Goal: Transaction & Acquisition: Purchase product/service

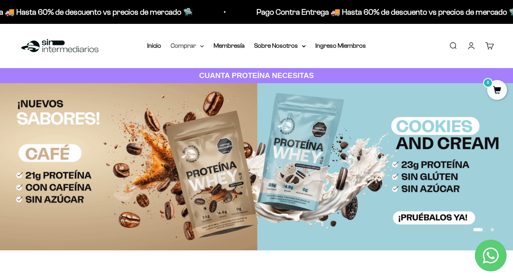
click at [194, 48] on summary "Comprar" at bounding box center [187, 46] width 33 height 10
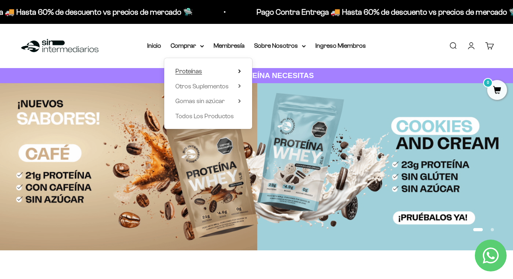
click at [239, 69] on icon at bounding box center [239, 71] width 3 height 4
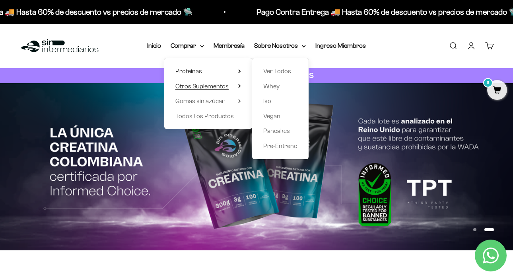
click at [230, 88] on summary "Otros Suplementos" at bounding box center [208, 86] width 66 height 10
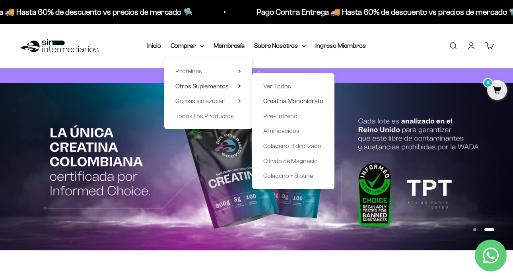
click at [289, 101] on span "Creatina Monohidrato" at bounding box center [293, 100] width 60 height 7
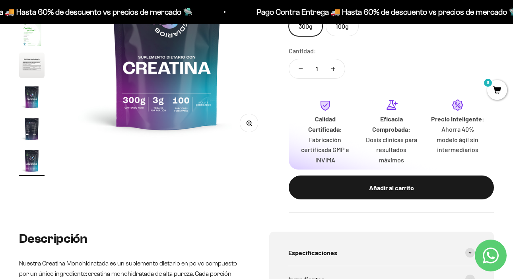
scroll to position [166, 0]
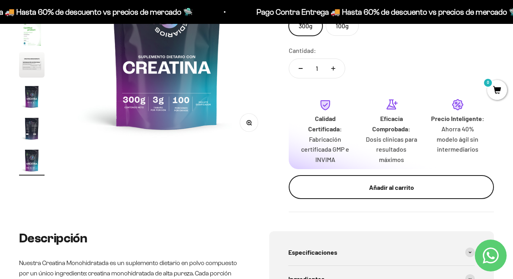
click at [388, 197] on button "Añadir al carrito" at bounding box center [391, 187] width 205 height 24
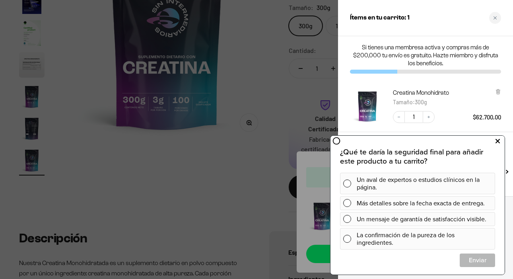
click at [494, 141] on button at bounding box center [498, 141] width 14 height 13
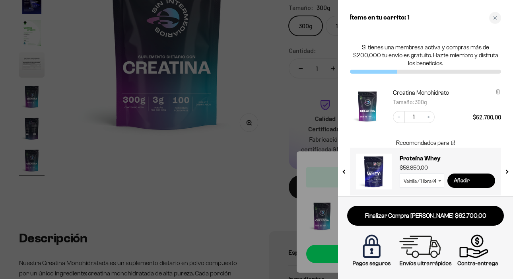
scroll to position [5, 0]
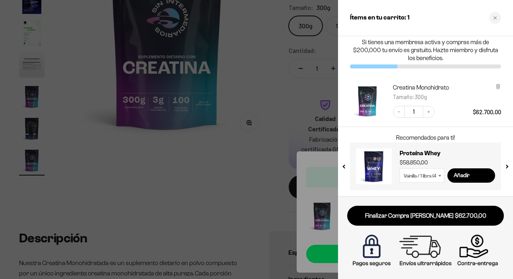
click at [269, 124] on div at bounding box center [256, 139] width 513 height 279
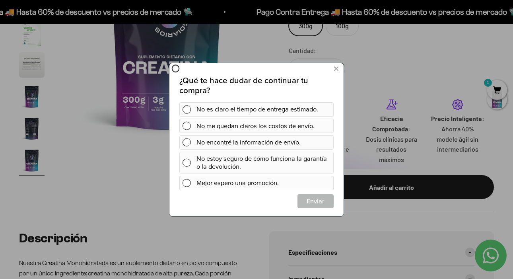
scroll to position [0, 0]
click at [335, 69] on icon at bounding box center [336, 68] width 4 height 11
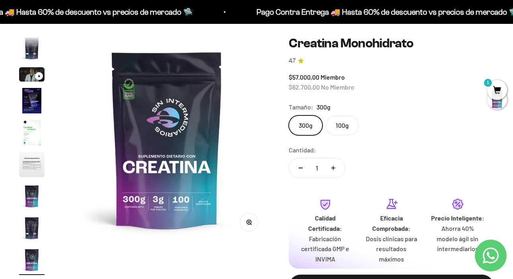
scroll to position [57, 0]
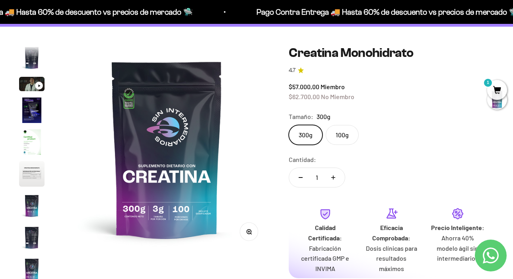
click at [332, 175] on button "Aumentar cantidad" at bounding box center [333, 177] width 23 height 19
type input "2"
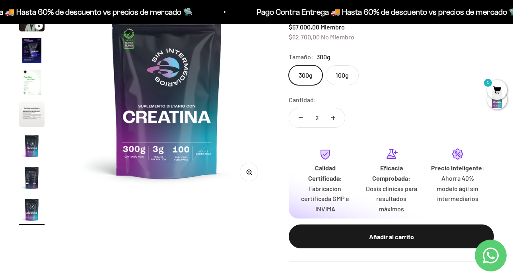
scroll to position [167, 0]
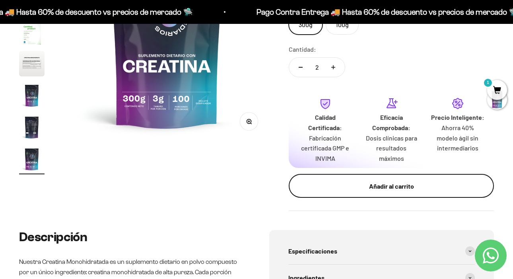
click at [355, 180] on button "Añadir al carrito" at bounding box center [391, 186] width 205 height 24
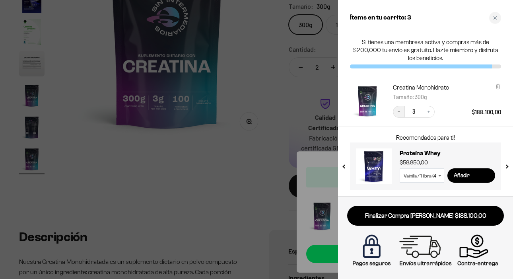
click at [398, 111] on icon "Decrease quantity" at bounding box center [399, 111] width 5 height 5
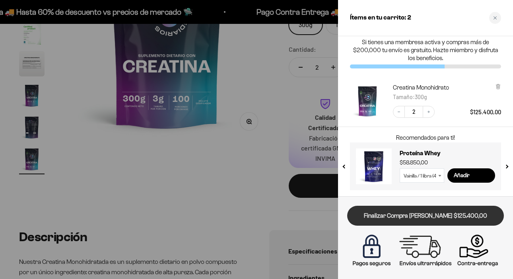
click at [431, 213] on link "Finalizar Compra [PERSON_NAME] $125.400,00" at bounding box center [425, 216] width 157 height 20
